Goal: Find specific page/section: Find specific page/section

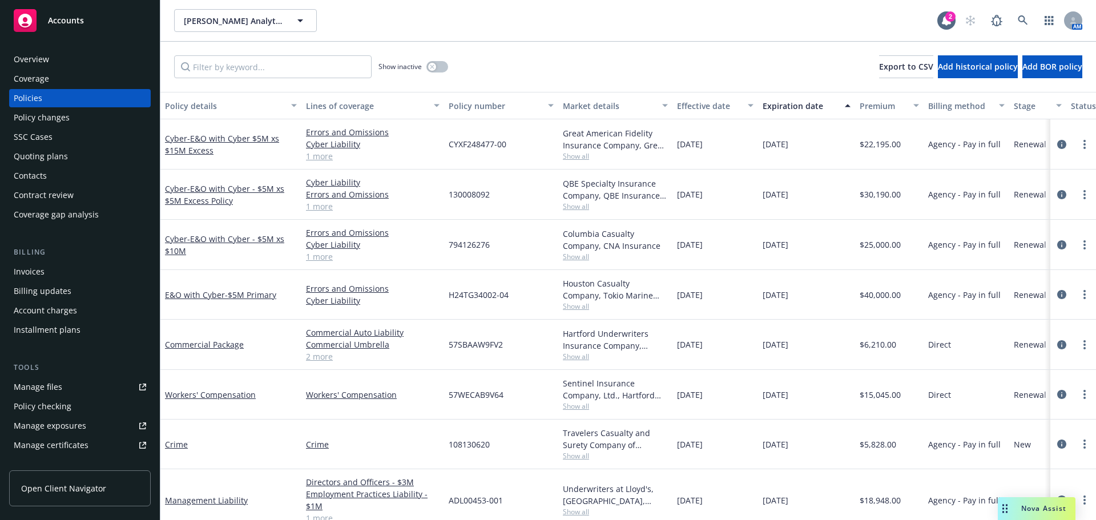
click at [60, 383] on div "Manage files" at bounding box center [38, 387] width 49 height 18
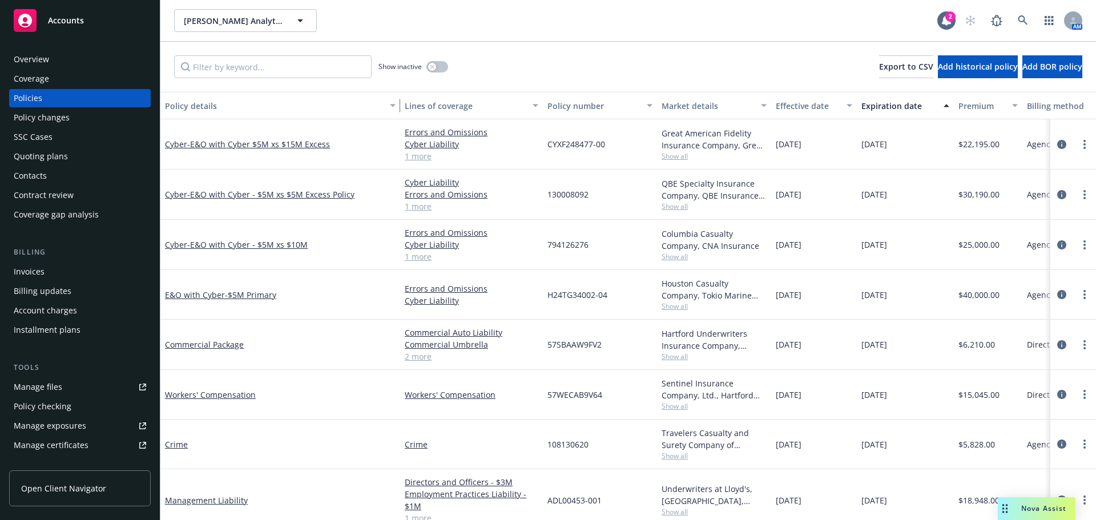
drag, startPoint x: 298, startPoint y: 115, endPoint x: 397, endPoint y: 115, distance: 99.3
click at [397, 115] on div "button" at bounding box center [394, 105] width 6 height 26
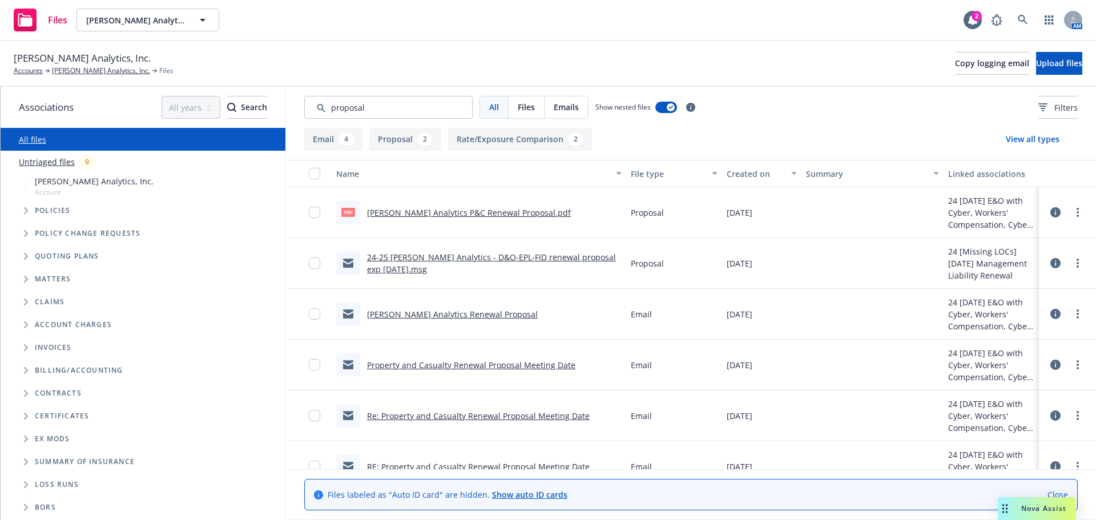
type input "proposal"
click at [484, 212] on link "[PERSON_NAME] Analytics P&C Renewal Proposal.pdf" at bounding box center [469, 212] width 204 height 11
